Goal: Find contact information: Find contact information

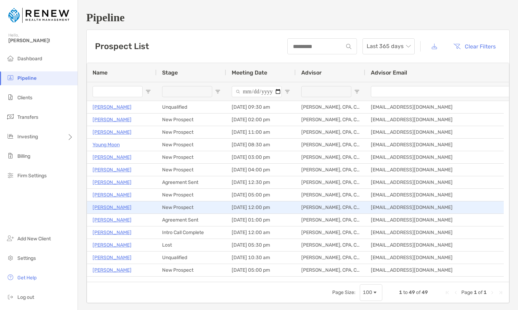
click at [109, 208] on p "[PERSON_NAME]" at bounding box center [112, 207] width 39 height 9
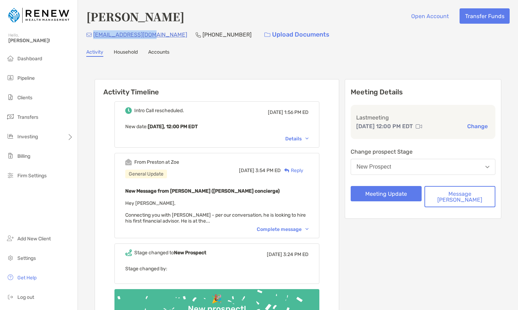
drag, startPoint x: 0, startPoint y: 0, endPoint x: 94, endPoint y: 35, distance: 100.7
click at [94, 35] on div "elsenpaul@gmail.com (530) 514-8758 Upload Documents" at bounding box center [298, 34] width 424 height 15
copy p "elsenpaul@gmail.com"
